Goal: Information Seeking & Learning: Find specific page/section

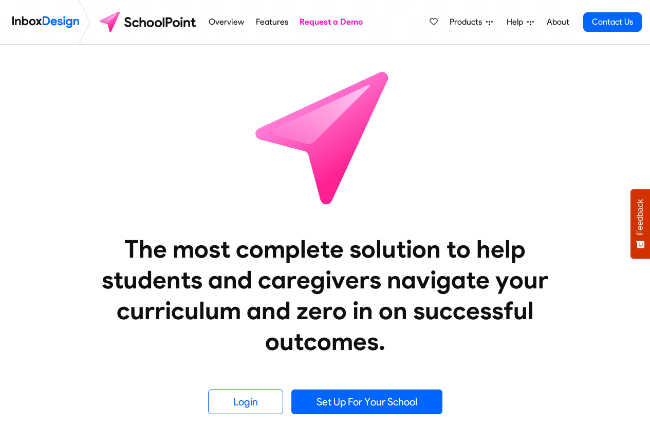
click at [476, 4] on div "Products Mobile APP Pricing Free Webinars & Training Browse all Features Login …" at bounding box center [533, 22] width 217 height 44
click at [471, 20] on span "Products" at bounding box center [467, 22] width 36 height 12
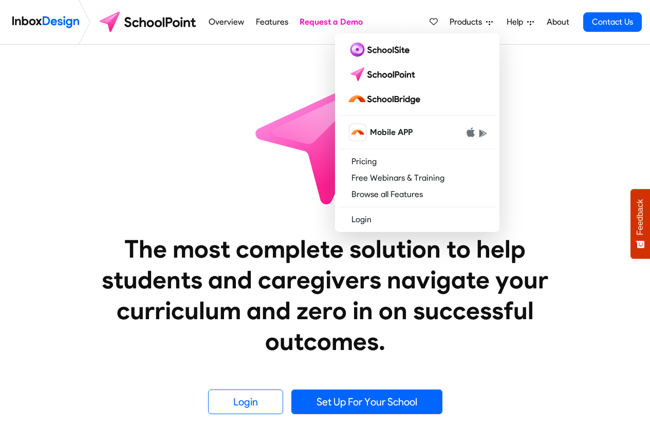
click at [514, 5] on div "Products Mobile APP Pricing Free Webinars & Training Browse all Features Login …" at bounding box center [533, 22] width 217 height 44
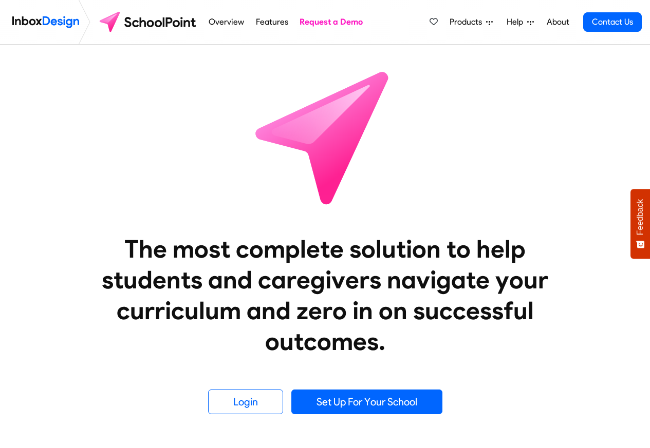
click at [522, 3] on div "Products Mobile APP Pricing Free Webinars & Training Browse all Features Login …" at bounding box center [533, 22] width 217 height 44
click at [515, 3] on div "Products Mobile APP Pricing Free Webinars & Training Browse all Features Login …" at bounding box center [533, 22] width 217 height 44
click at [520, 0] on div "Products Mobile APP Pricing Free Webinars & Training Browse all Features Login …" at bounding box center [533, 22] width 217 height 44
click at [526, 12] on link "Help" at bounding box center [519, 22] width 35 height 21
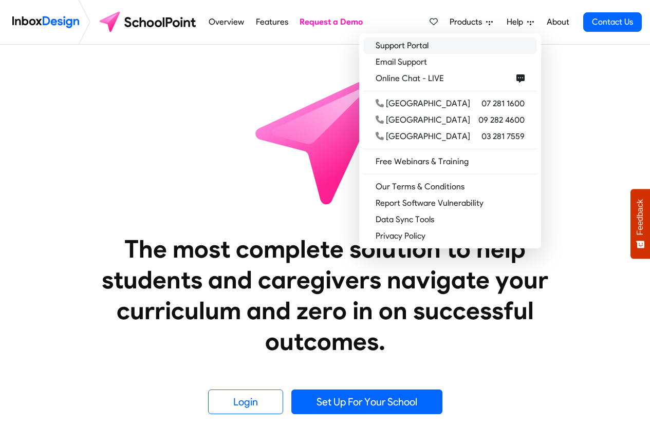
click at [437, 48] on link "Support Portal" at bounding box center [450, 45] width 174 height 16
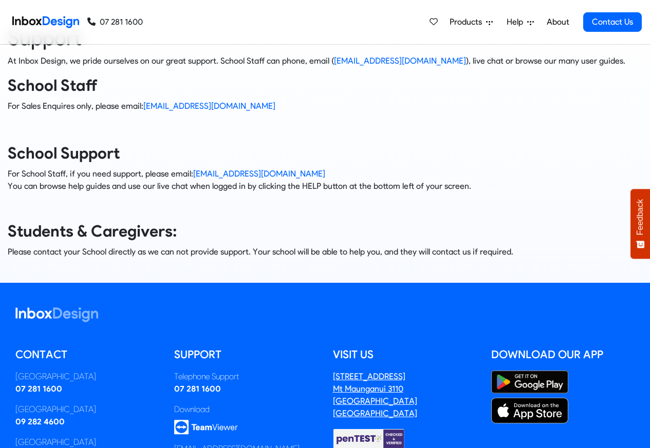
scroll to position [140, 0]
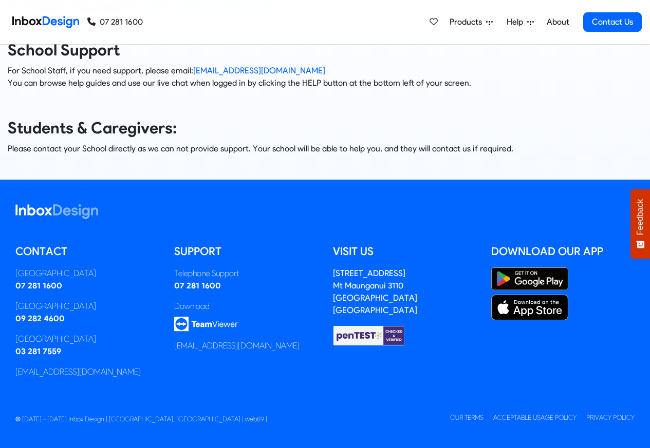
click at [371, 49] on h3 "School Support" at bounding box center [325, 50] width 634 height 21
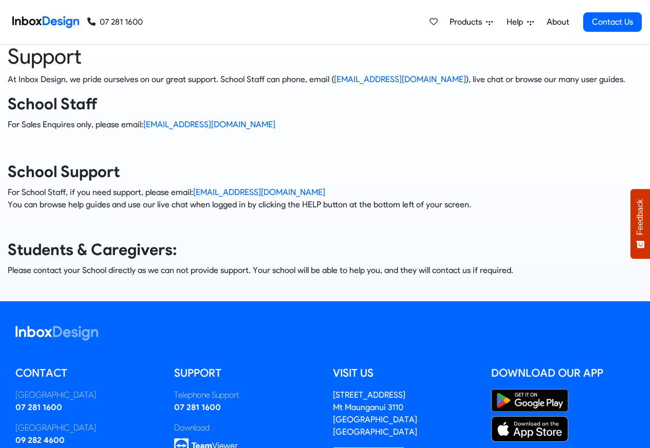
scroll to position [0, 0]
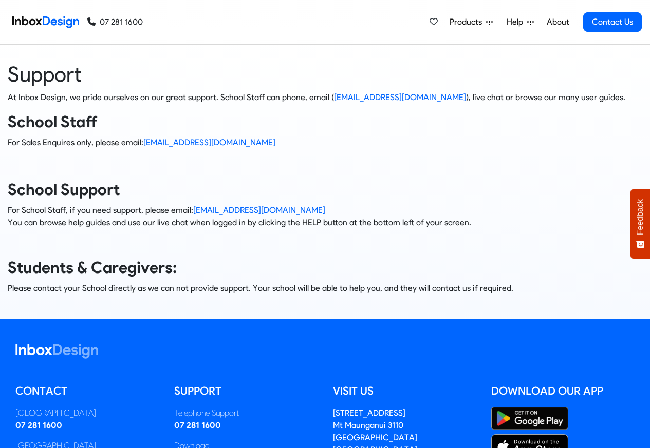
click at [483, 7] on div "Products Mobile APP Pricing Free Webinars & Training Browse all Features Login …" at bounding box center [533, 22] width 217 height 44
click at [375, 50] on div "Support At Inbox Design, we pride ourselves on our great support. School Staff …" at bounding box center [324, 182] width 665 height 275
